Goal: Register for event/course

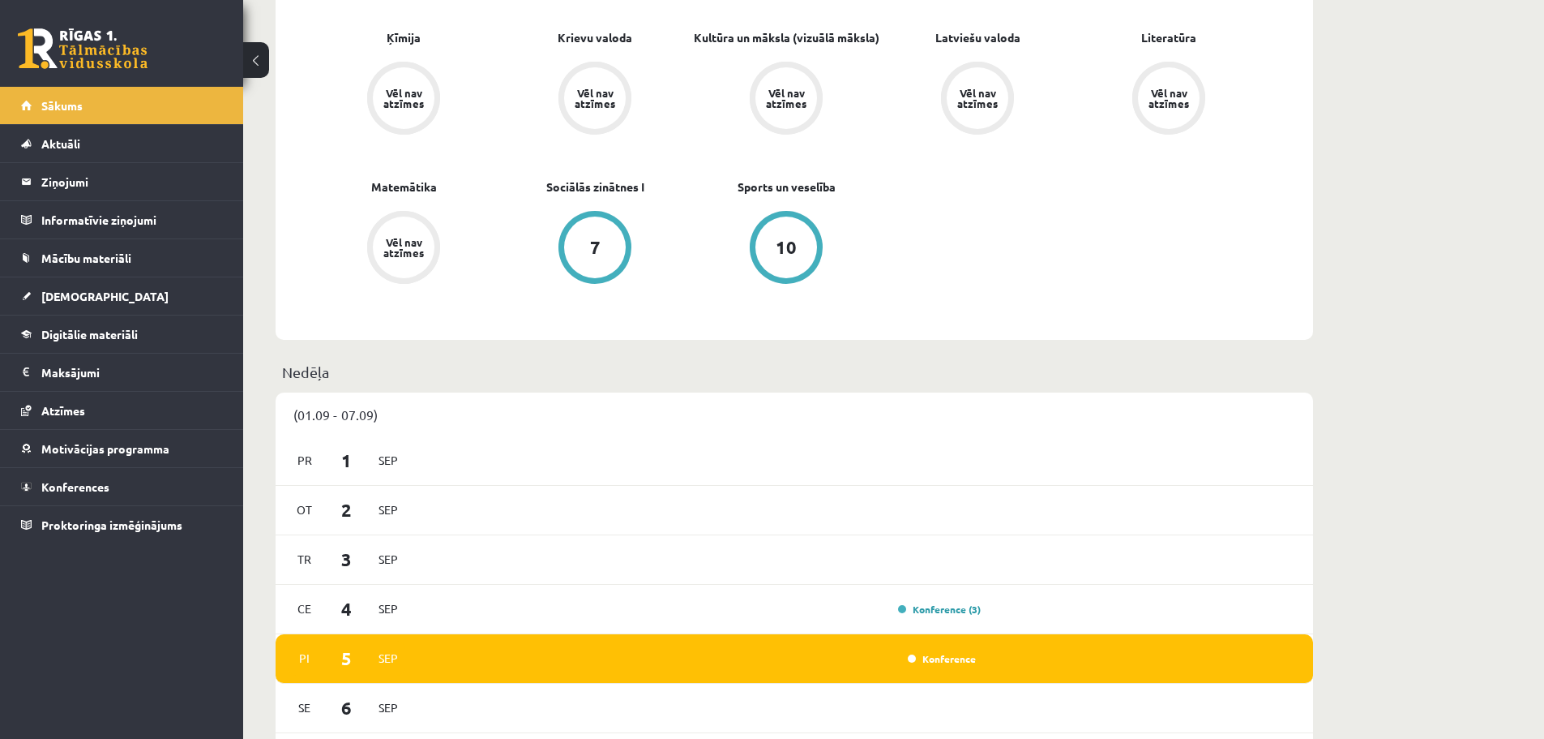
scroll to position [676, 0]
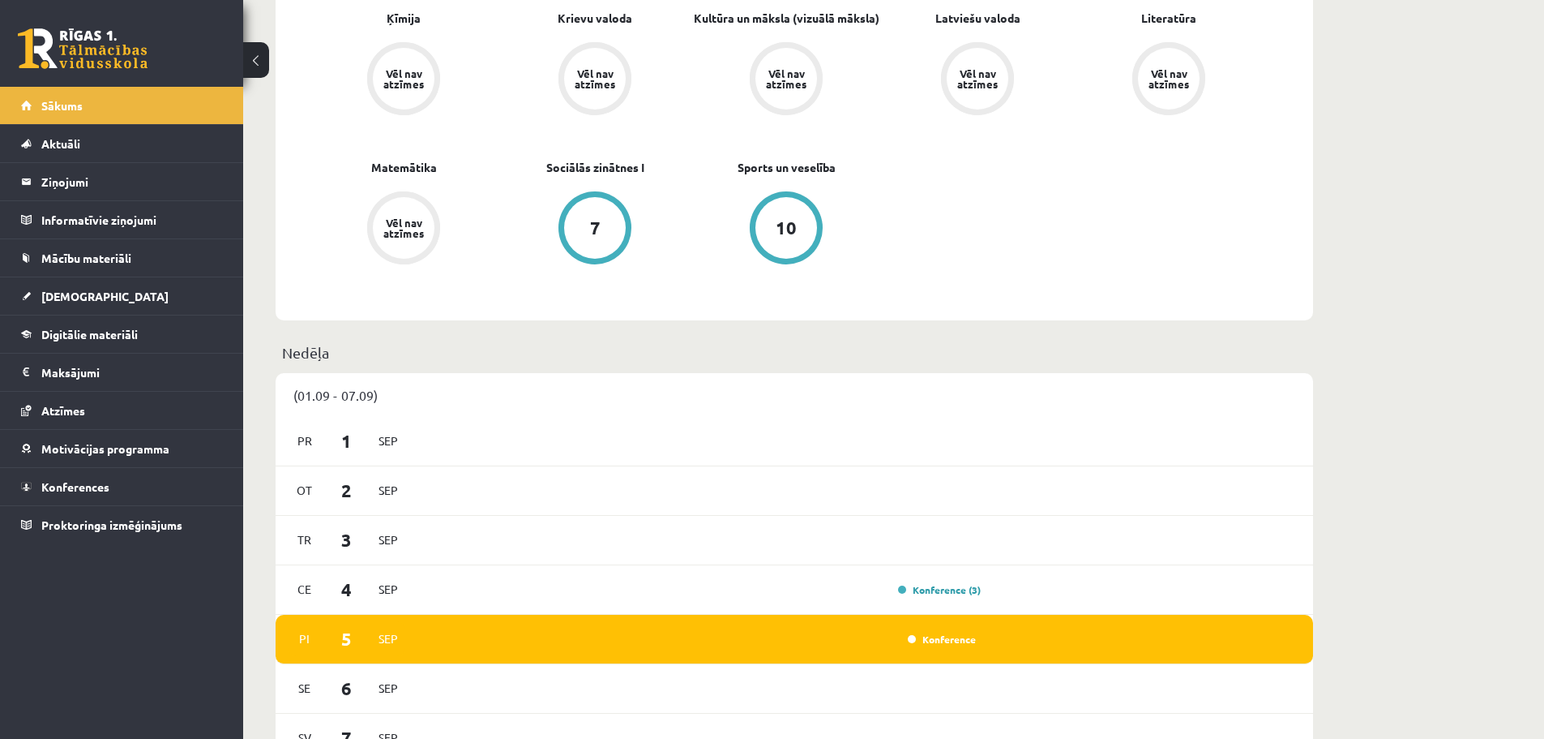
drag, startPoint x: 1537, startPoint y: 306, endPoint x: 1458, endPoint y: 359, distance: 95.1
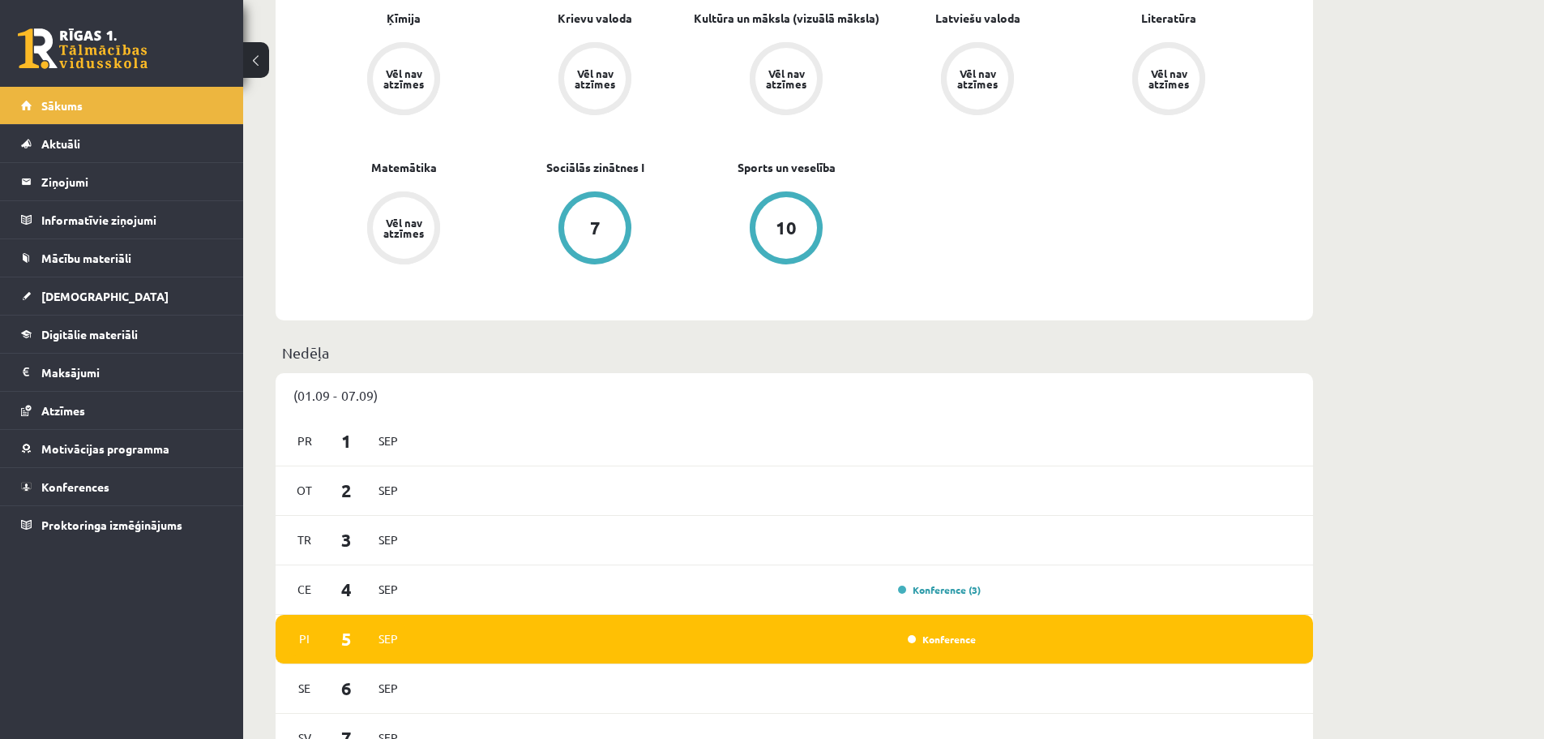
click at [928, 645] on link "Konference" at bounding box center [942, 638] width 68 height 13
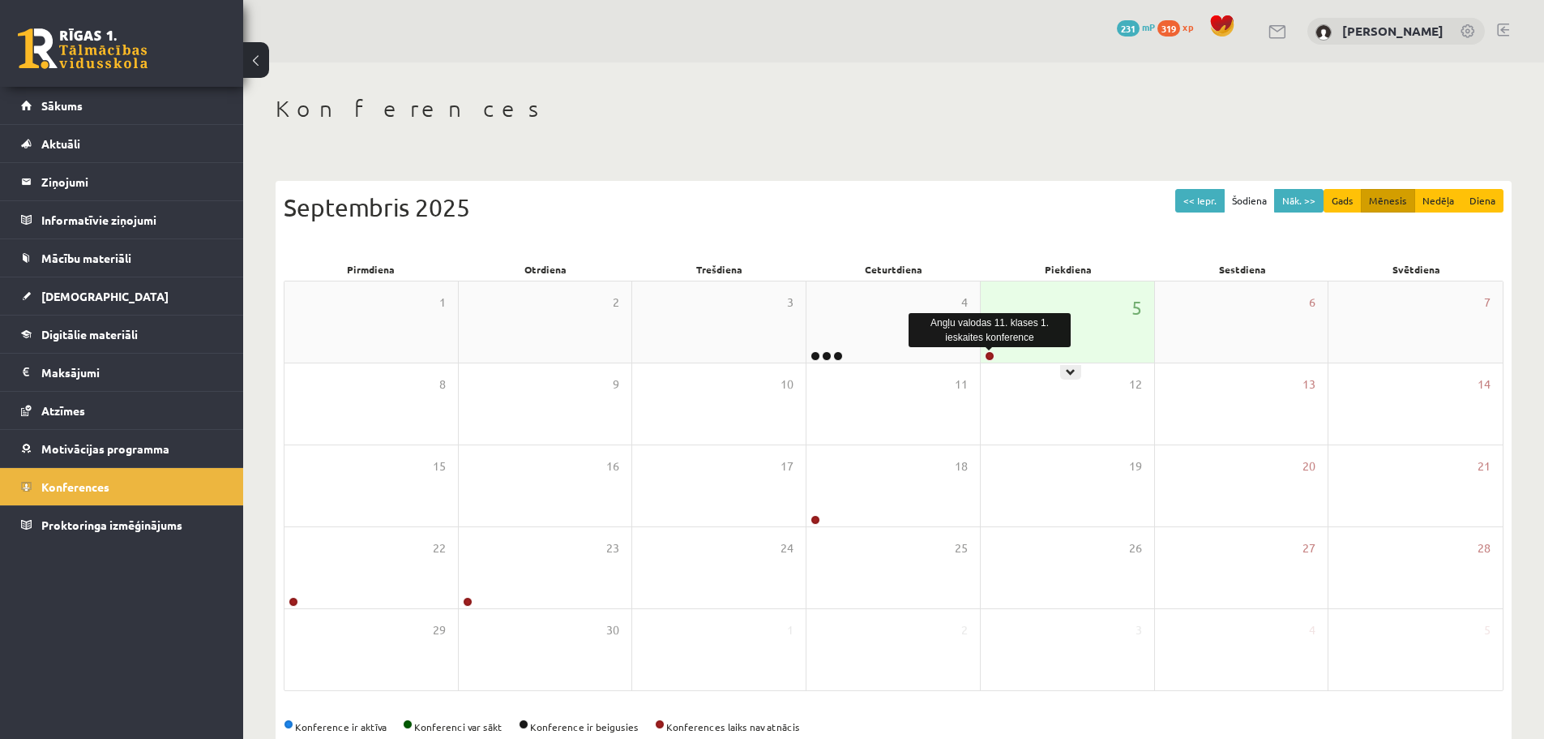
click at [987, 356] on link at bounding box center [990, 356] width 10 height 10
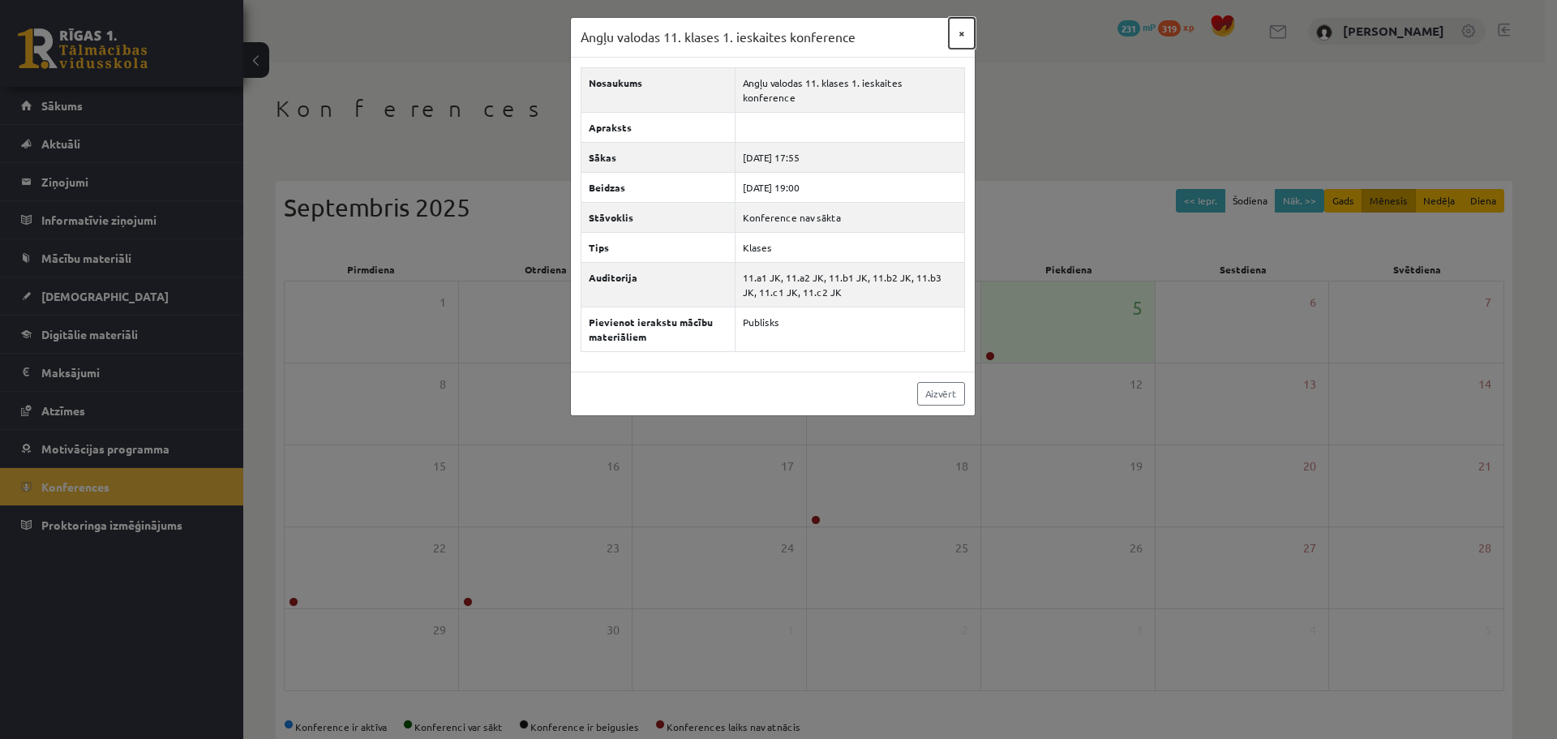
click at [953, 30] on button "×" at bounding box center [962, 33] width 26 height 31
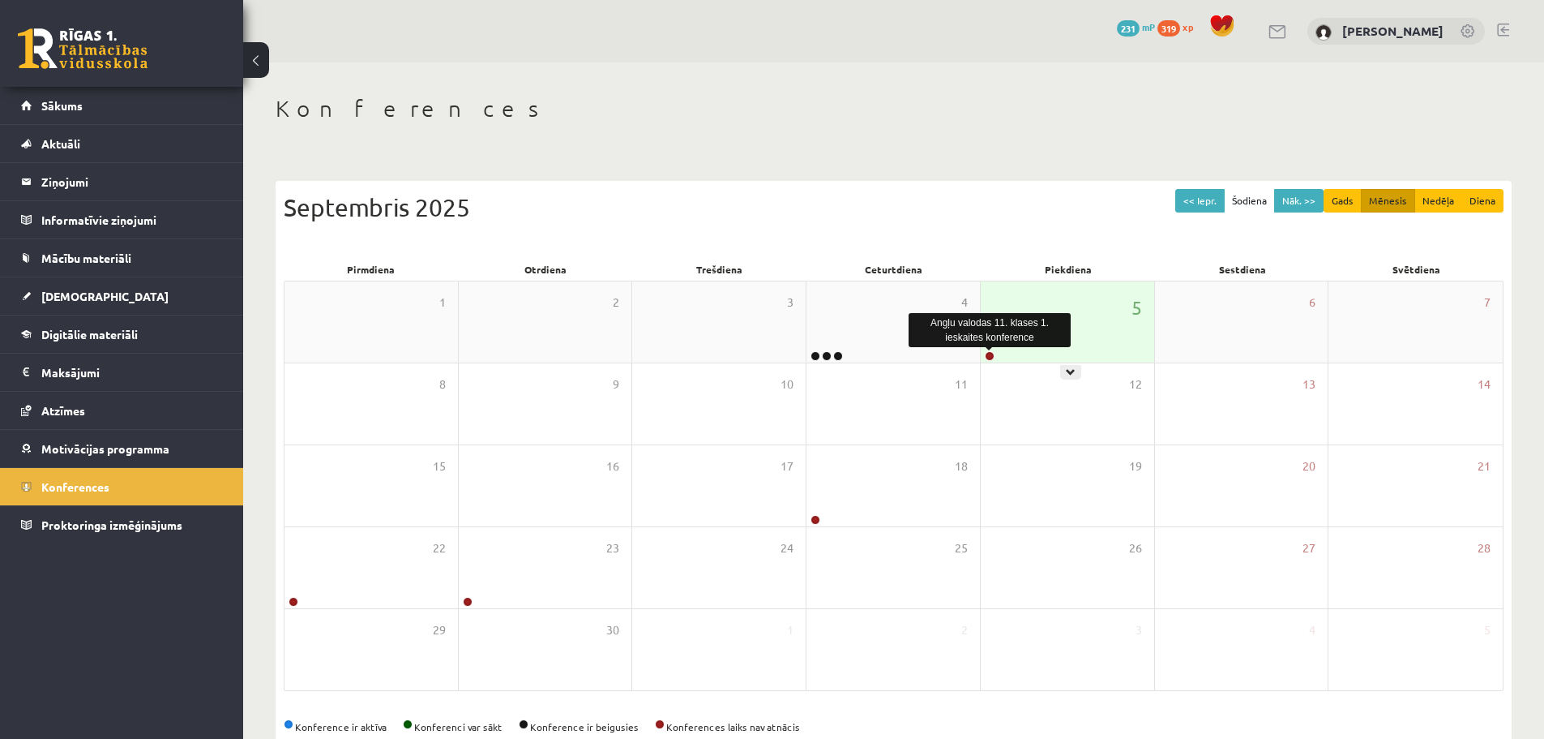
click at [987, 359] on link at bounding box center [990, 356] width 10 height 10
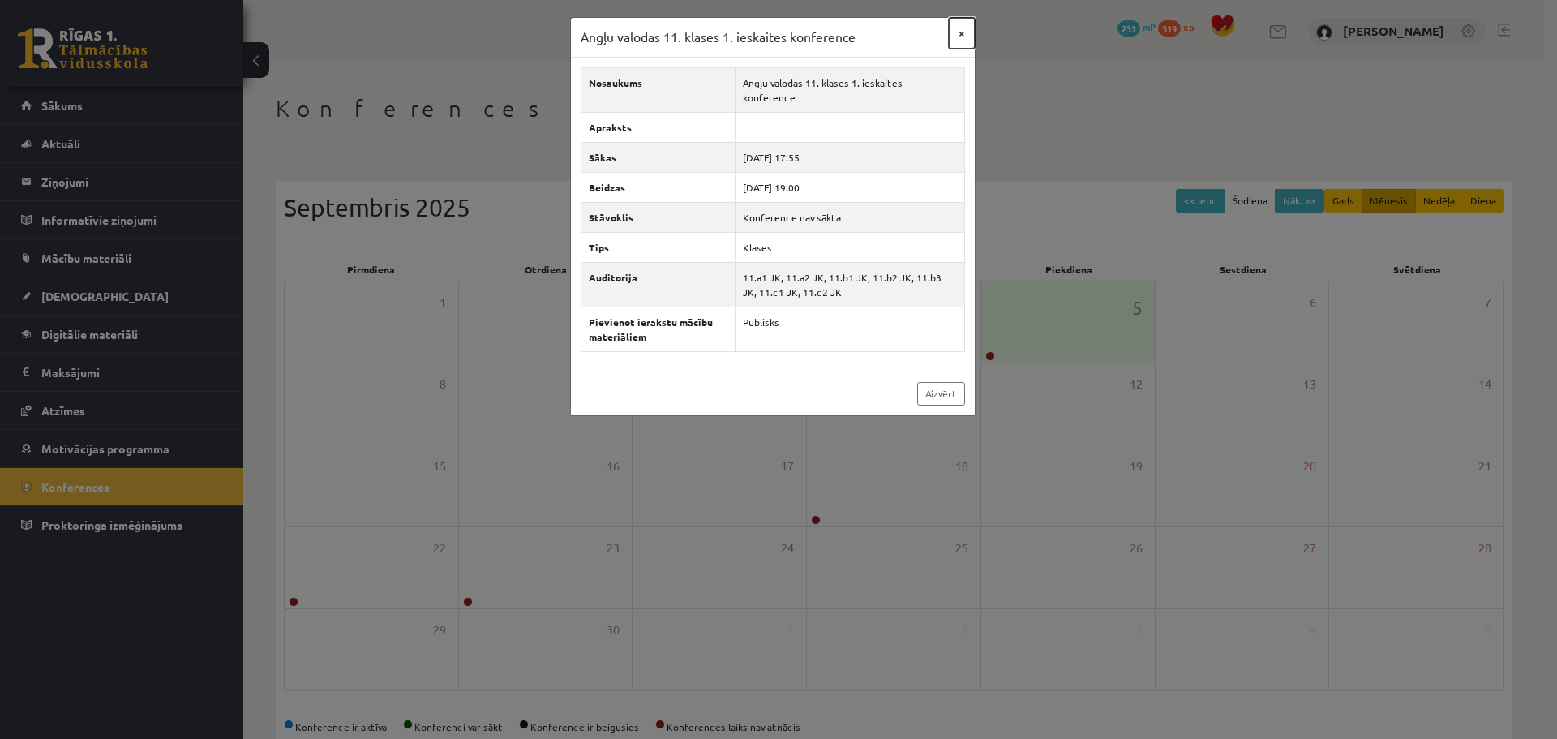
click at [966, 38] on button "×" at bounding box center [962, 33] width 26 height 31
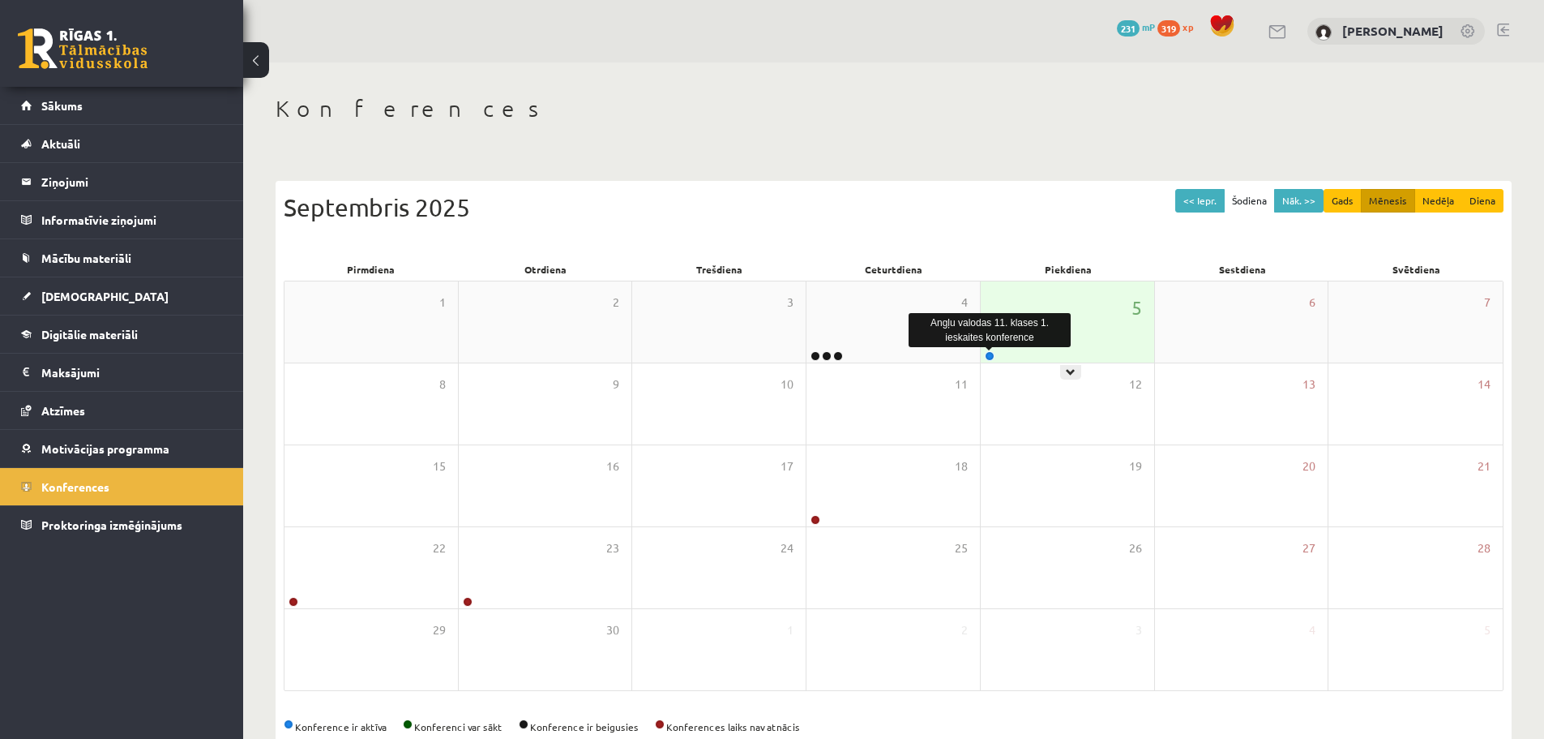
click at [994, 357] on link at bounding box center [990, 356] width 10 height 10
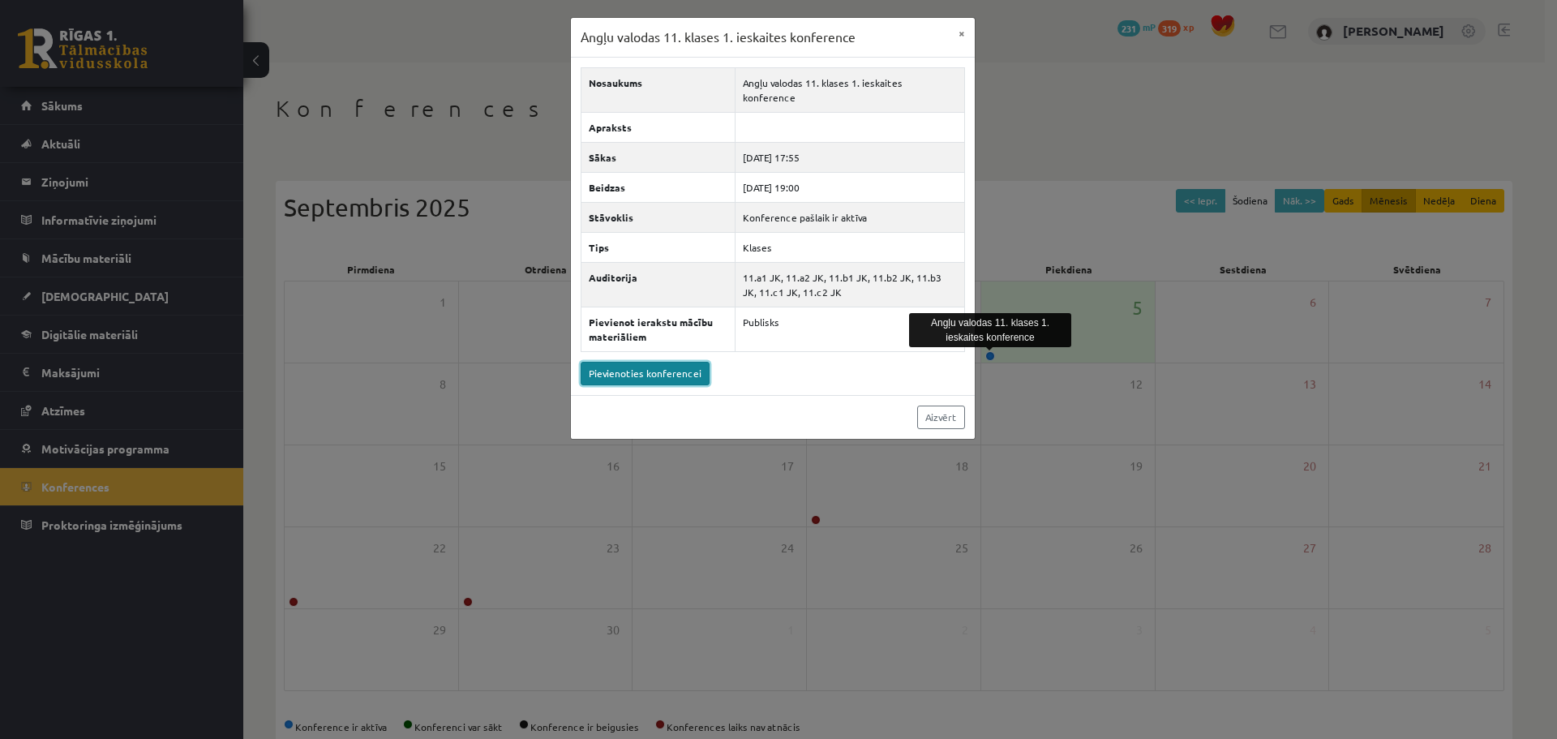
click at [640, 362] on link "Pievienoties konferencei" at bounding box center [644, 374] width 129 height 24
